Goal: Navigation & Orientation: Find specific page/section

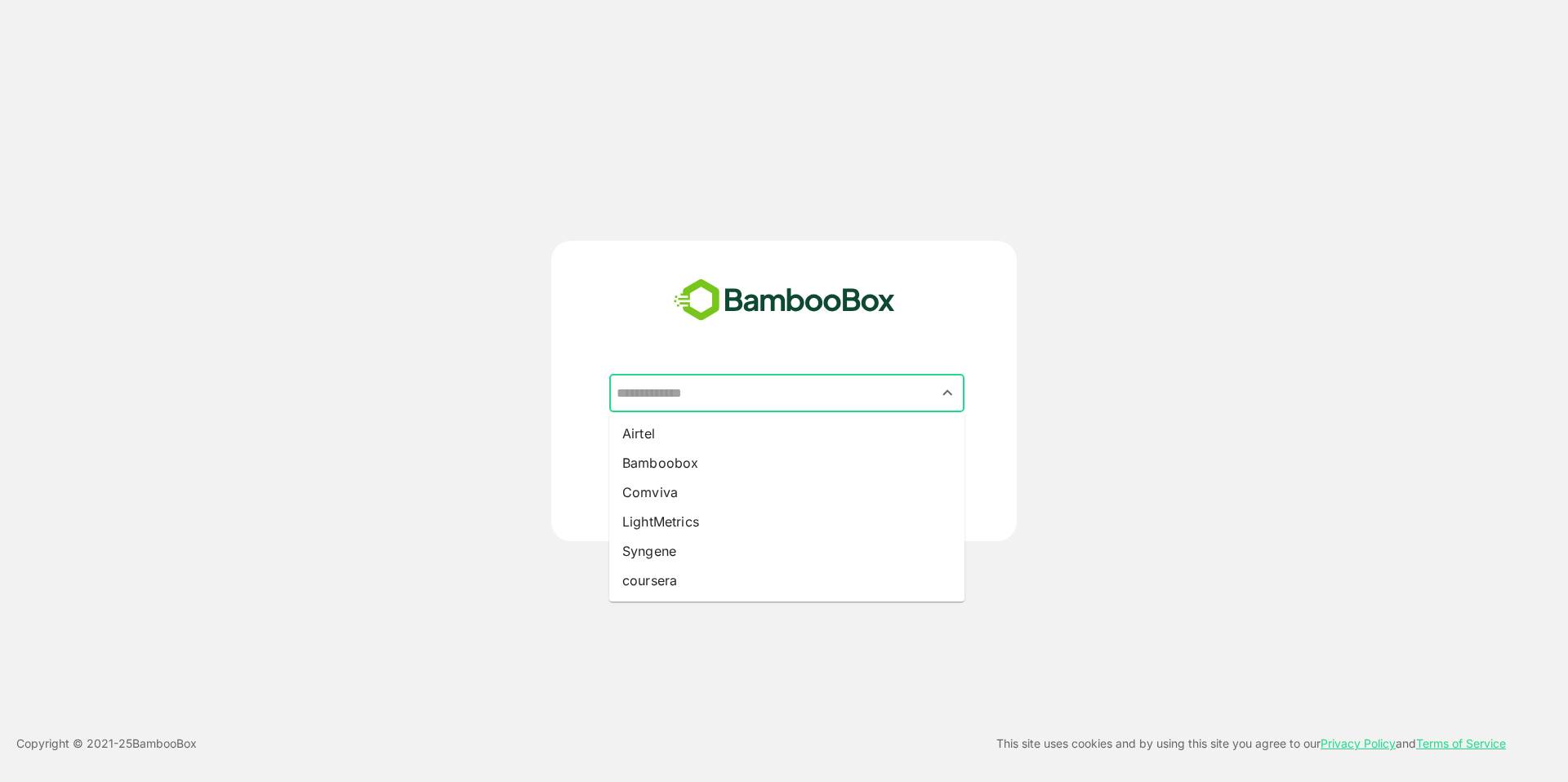
click at [727, 406] on input "text" at bounding box center [787, 393] width 349 height 31
click at [683, 490] on li "Comviva" at bounding box center [787, 492] width 355 height 29
type input "*******"
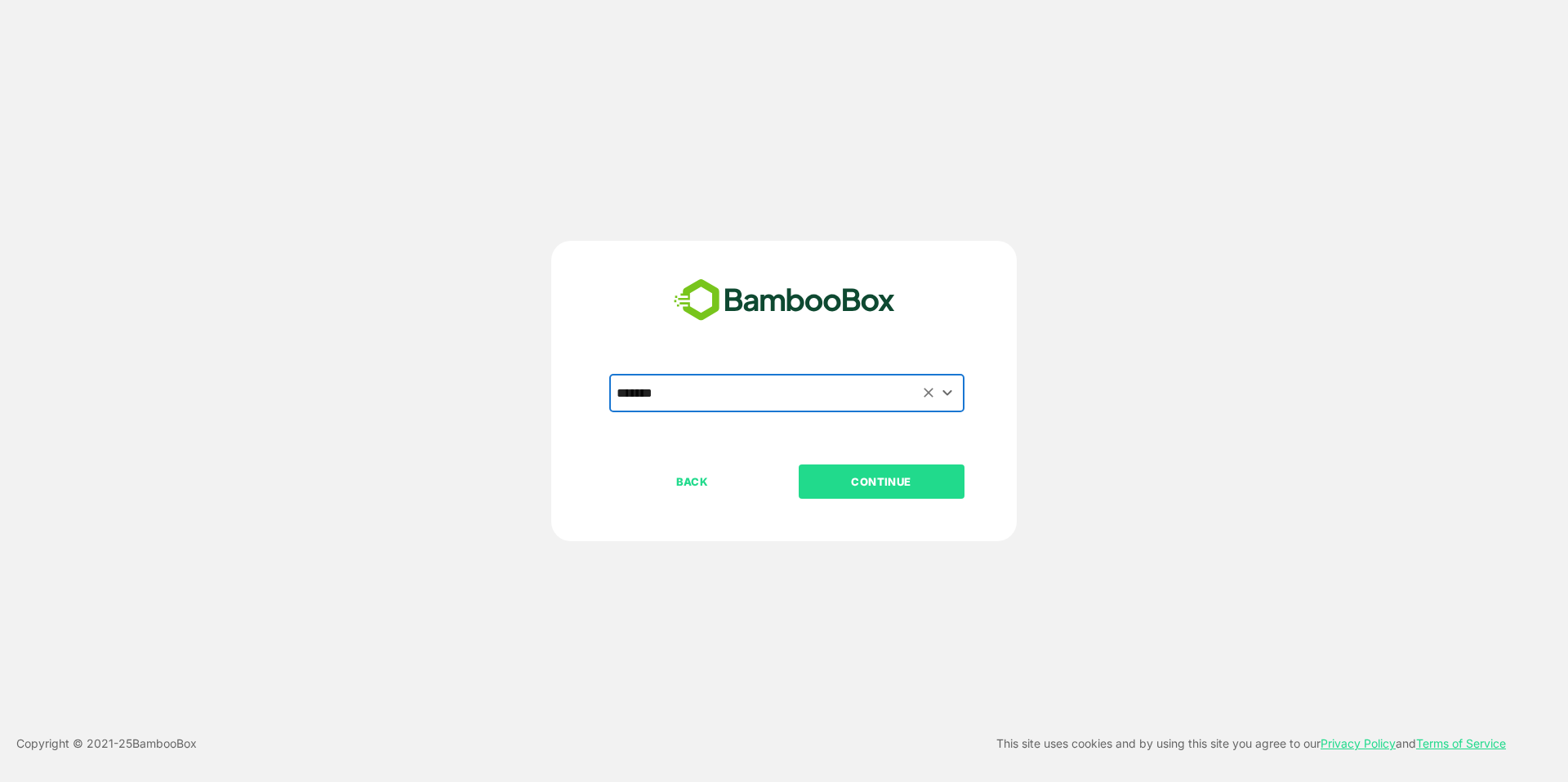
click at [863, 484] on p "CONTINUE" at bounding box center [880, 482] width 163 height 18
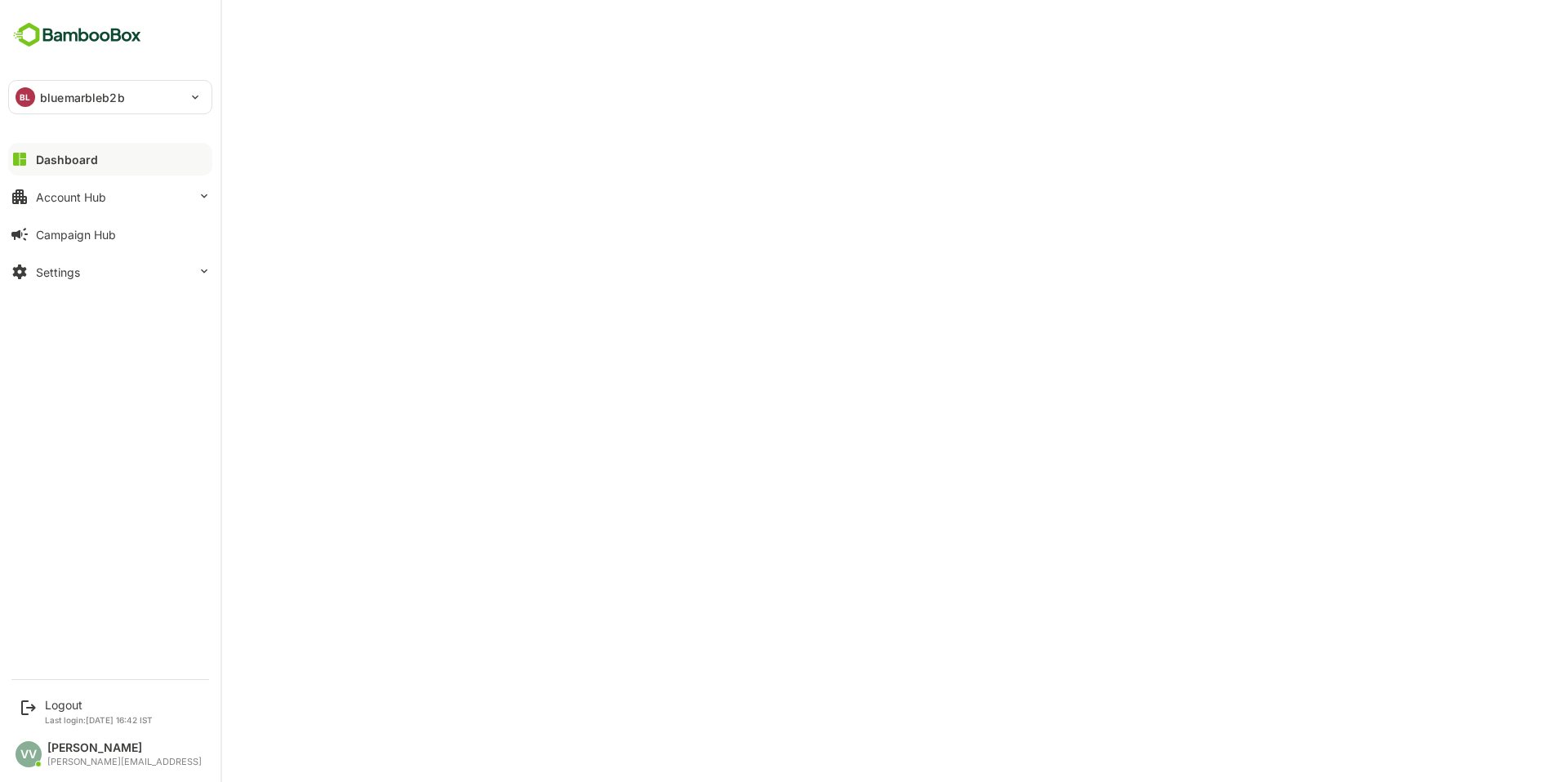
click at [92, 158] on div "Dashboard" at bounding box center [67, 160] width 62 height 14
click at [190, 95] on div "BL bluemarbleb2b" at bounding box center [100, 97] width 183 height 33
click at [89, 146] on p "mobiquity" at bounding box center [66, 142] width 55 height 17
click at [188, 93] on div "MO mobiquity" at bounding box center [100, 97] width 183 height 33
